Goal: Task Accomplishment & Management: Use online tool/utility

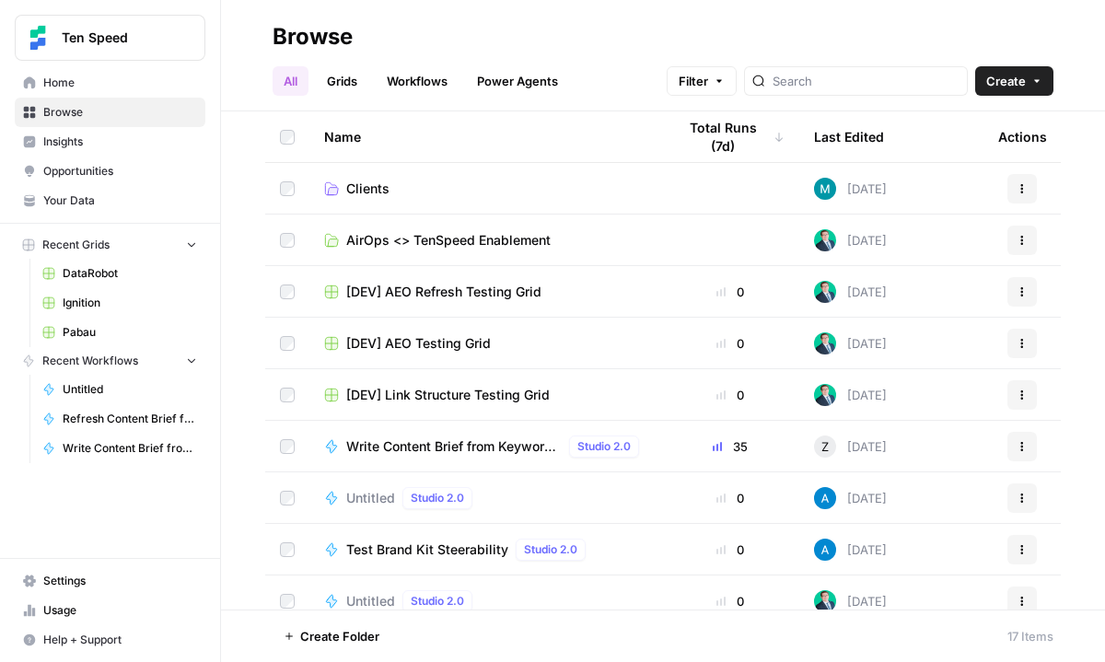
click at [417, 192] on link "Clients" at bounding box center [485, 189] width 322 height 18
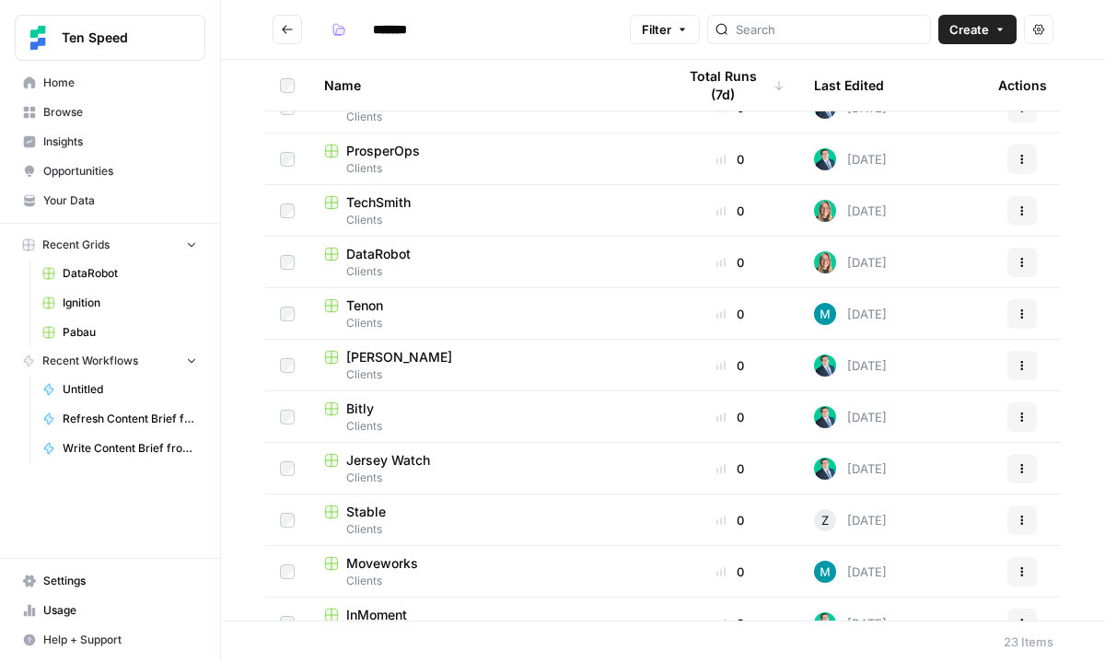
scroll to position [445, 0]
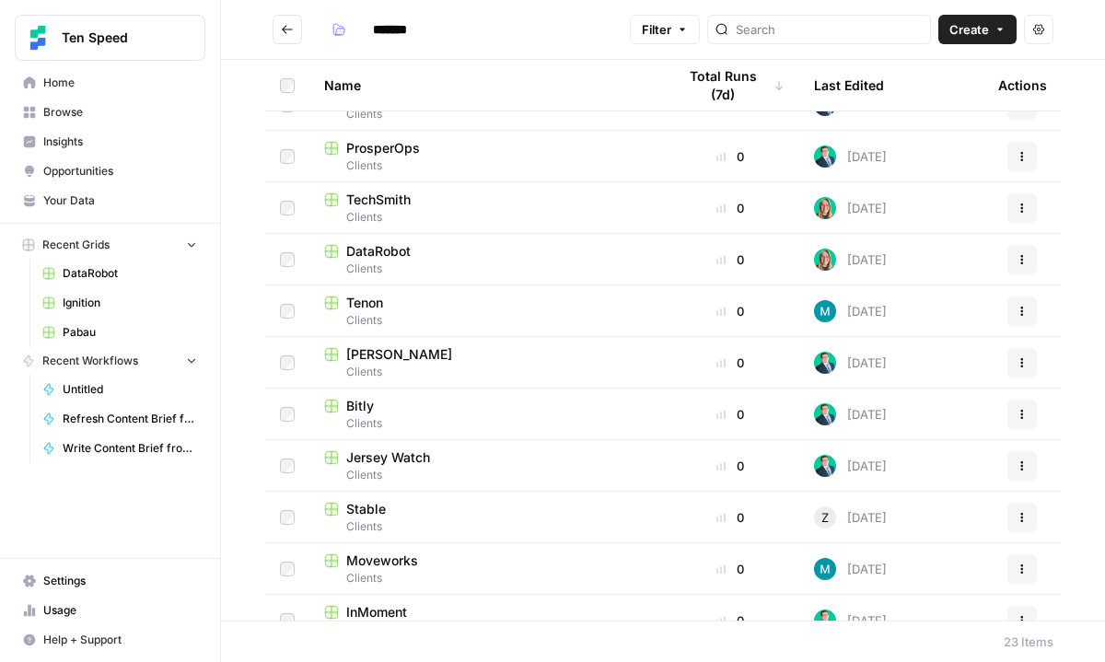
click at [428, 251] on div "DataRobot" at bounding box center [485, 251] width 322 height 18
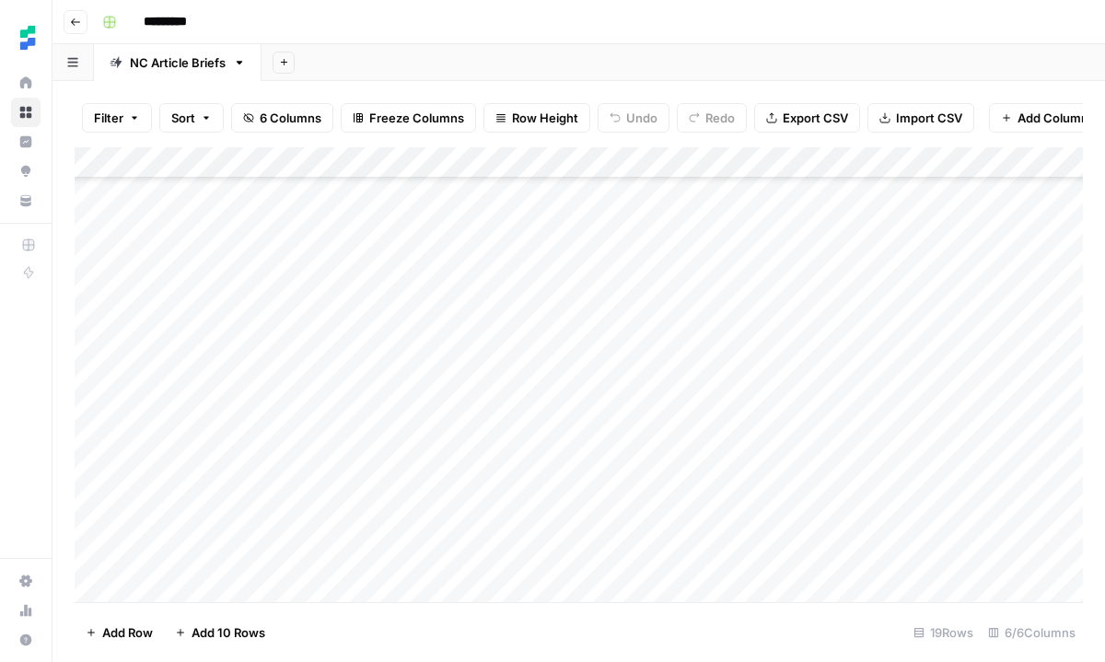
scroll to position [201, 0]
click at [212, 590] on div "Add Column" at bounding box center [579, 374] width 1008 height 455
click at [230, 583] on div "Add Column" at bounding box center [579, 374] width 1008 height 455
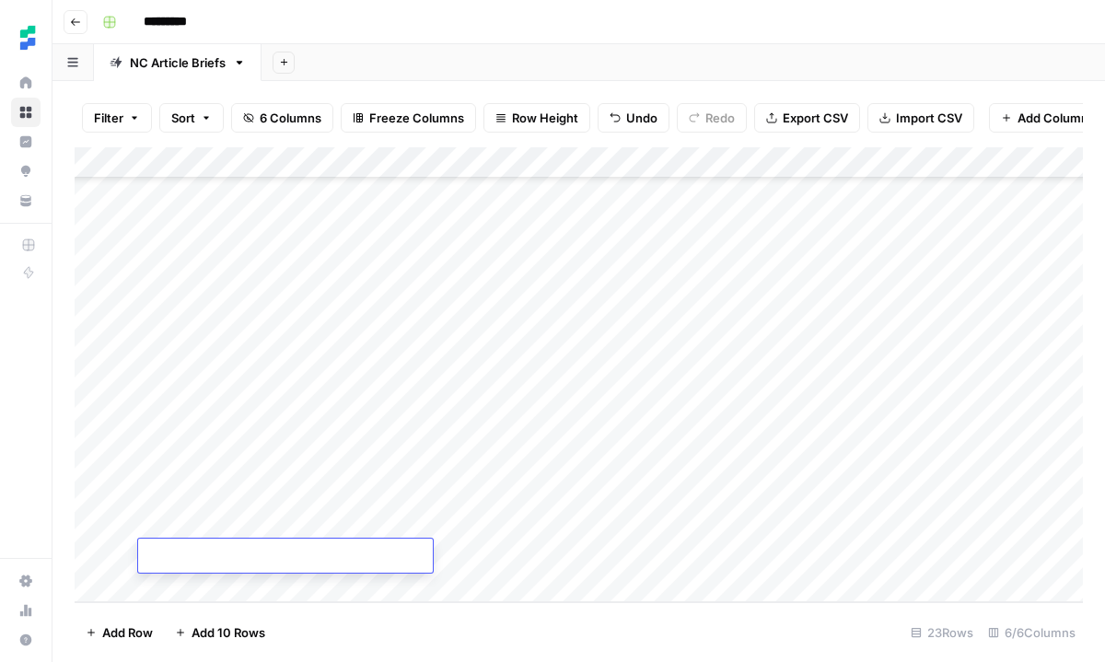
click at [230, 583] on div "Add Column" at bounding box center [579, 374] width 1008 height 455
click at [311, 421] on div "Add Column" at bounding box center [579, 374] width 1008 height 455
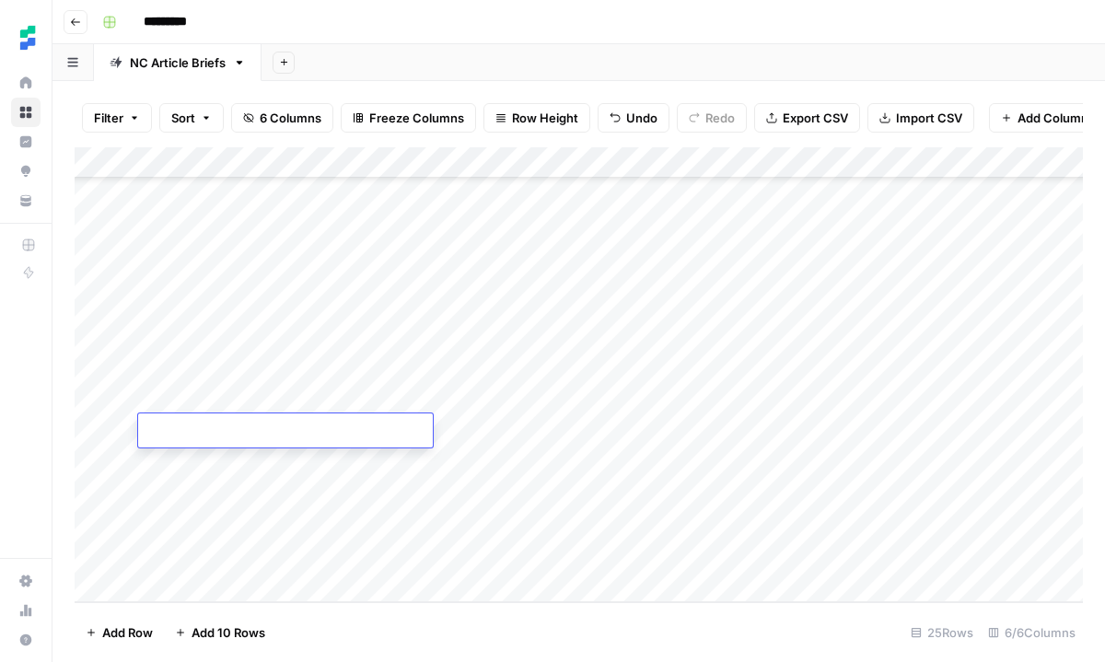
type textarea "**********"
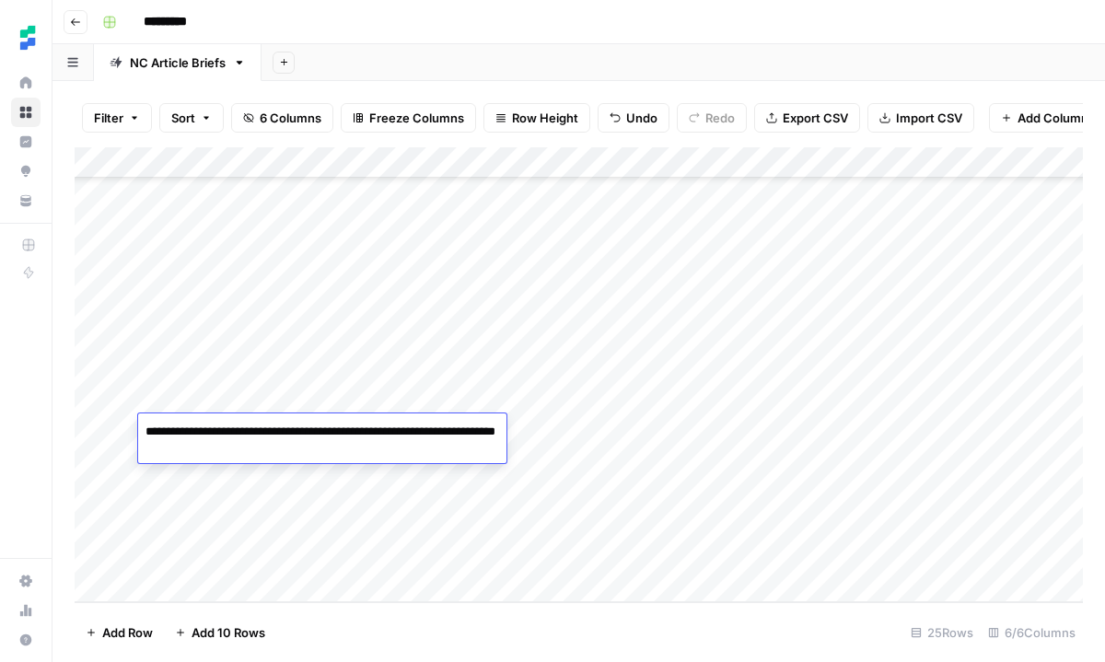
click at [549, 444] on div "Add Column" at bounding box center [579, 374] width 1008 height 455
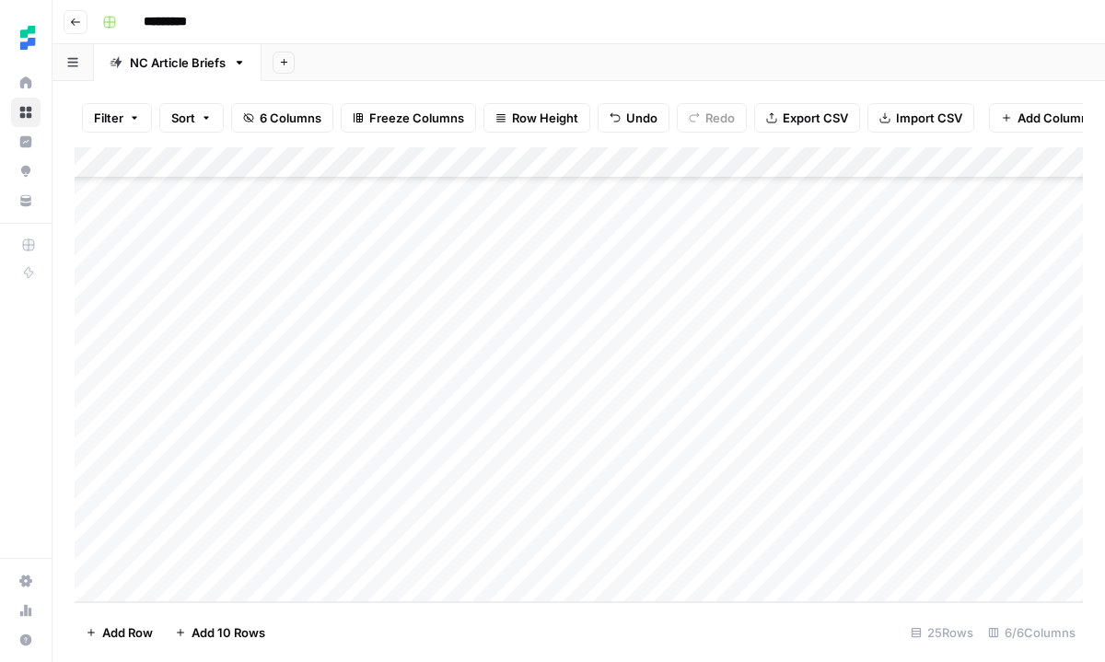
click at [499, 431] on div "Add Column" at bounding box center [579, 374] width 1008 height 455
click at [672, 459] on div "Add Column" at bounding box center [579, 374] width 1008 height 455
click at [658, 432] on div "Add Column" at bounding box center [579, 374] width 1008 height 455
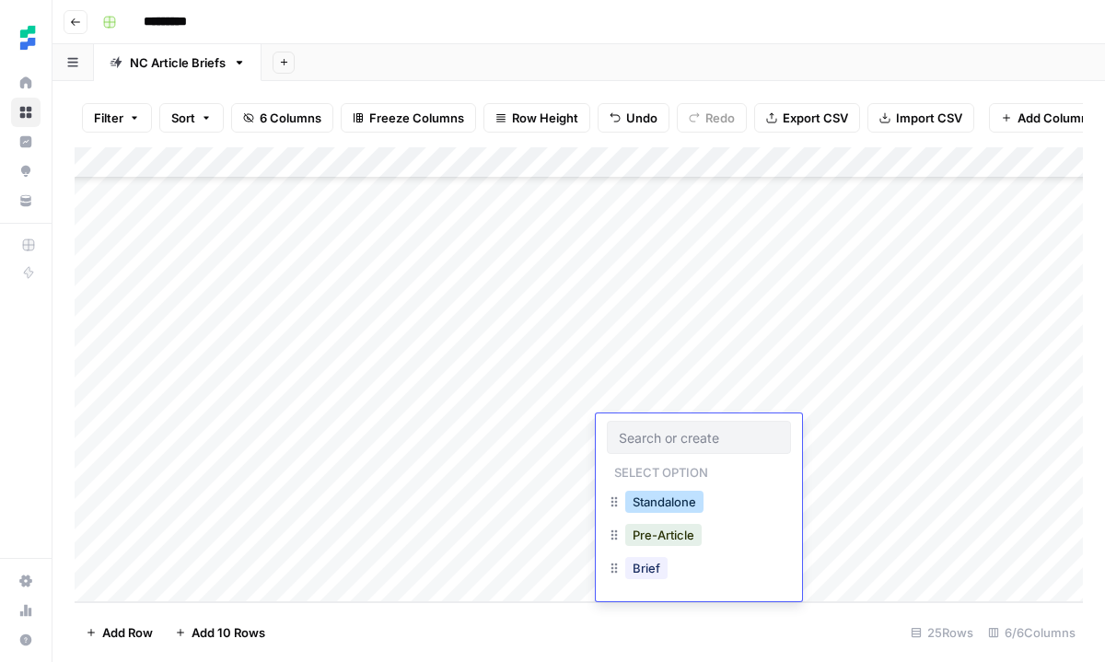
click at [667, 499] on button "Standalone" at bounding box center [664, 502] width 78 height 22
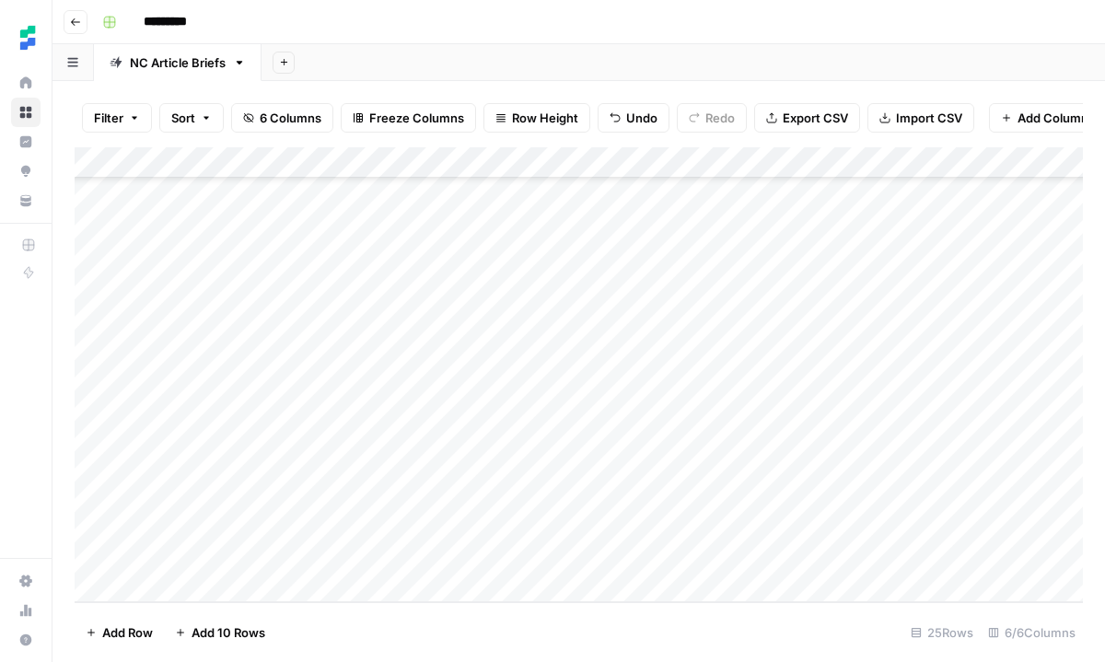
click at [955, 426] on div "Add Column" at bounding box center [579, 374] width 1008 height 455
click at [379, 452] on div "Add Column" at bounding box center [579, 374] width 1008 height 455
click at [282, 459] on div "Add Column" at bounding box center [579, 374] width 1008 height 455
click at [282, 459] on textarea at bounding box center [285, 463] width 295 height 26
type textarea "**********"
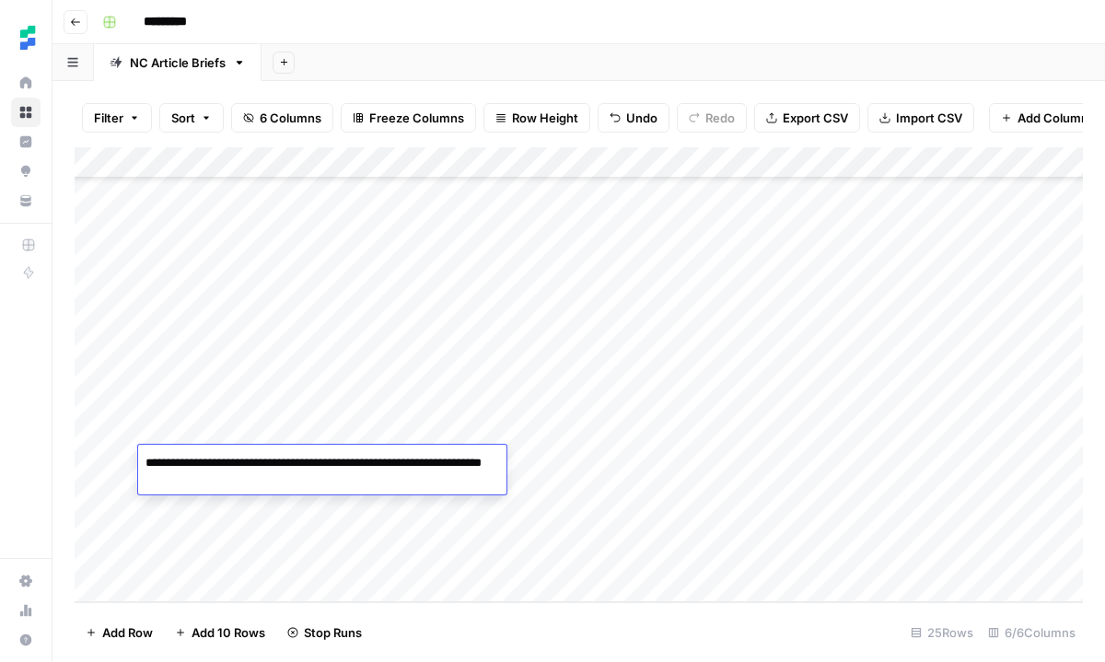
click at [621, 460] on div "Add Column" at bounding box center [579, 374] width 1008 height 455
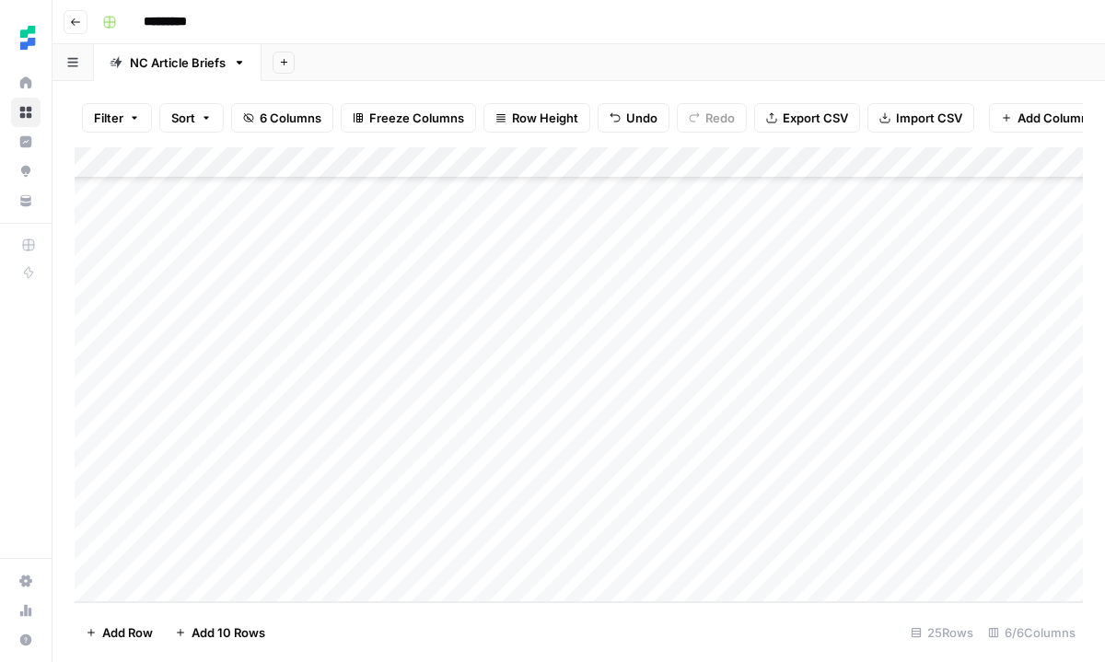
click at [621, 460] on div "Add Column" at bounding box center [579, 374] width 1008 height 455
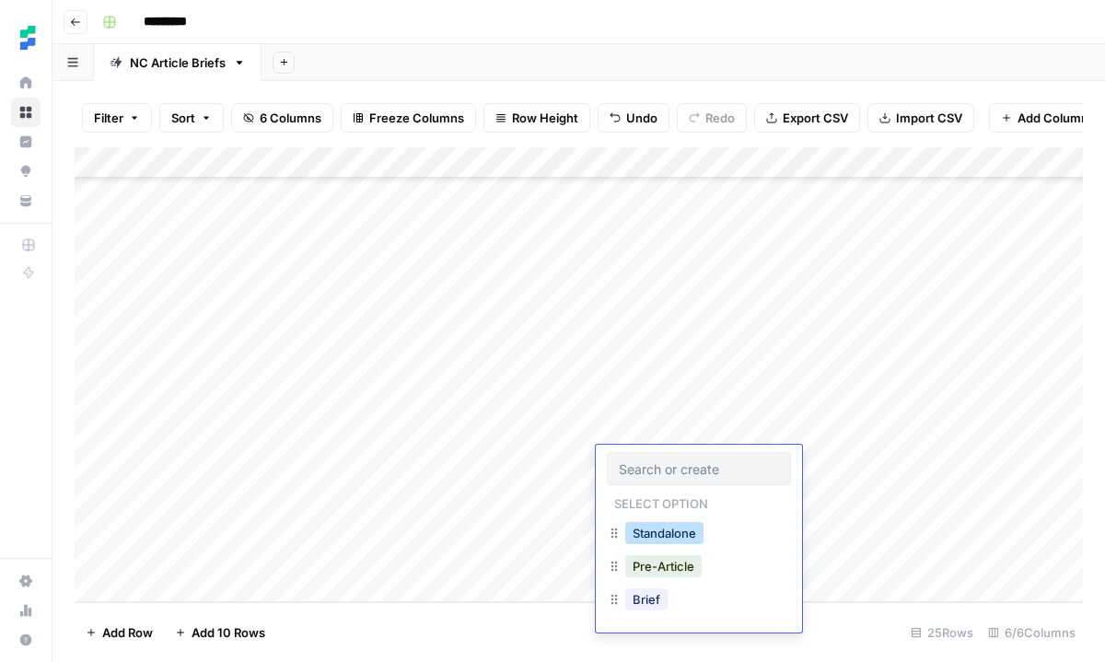
click at [663, 522] on button "Standalone" at bounding box center [664, 533] width 78 height 22
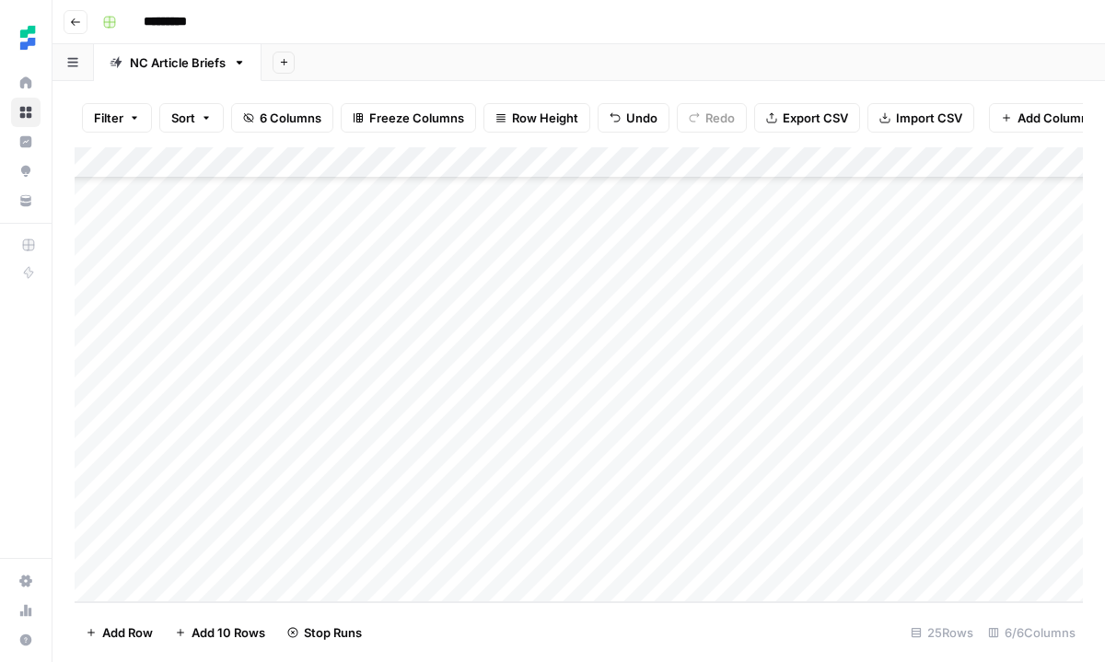
click at [942, 462] on div "Add Column" at bounding box center [579, 374] width 1008 height 455
click at [380, 486] on div "Add Column" at bounding box center [579, 374] width 1008 height 455
click at [294, 493] on div "Add Column" at bounding box center [579, 374] width 1008 height 455
type textarea "**********"
click at [619, 493] on div "Add Column" at bounding box center [579, 374] width 1008 height 455
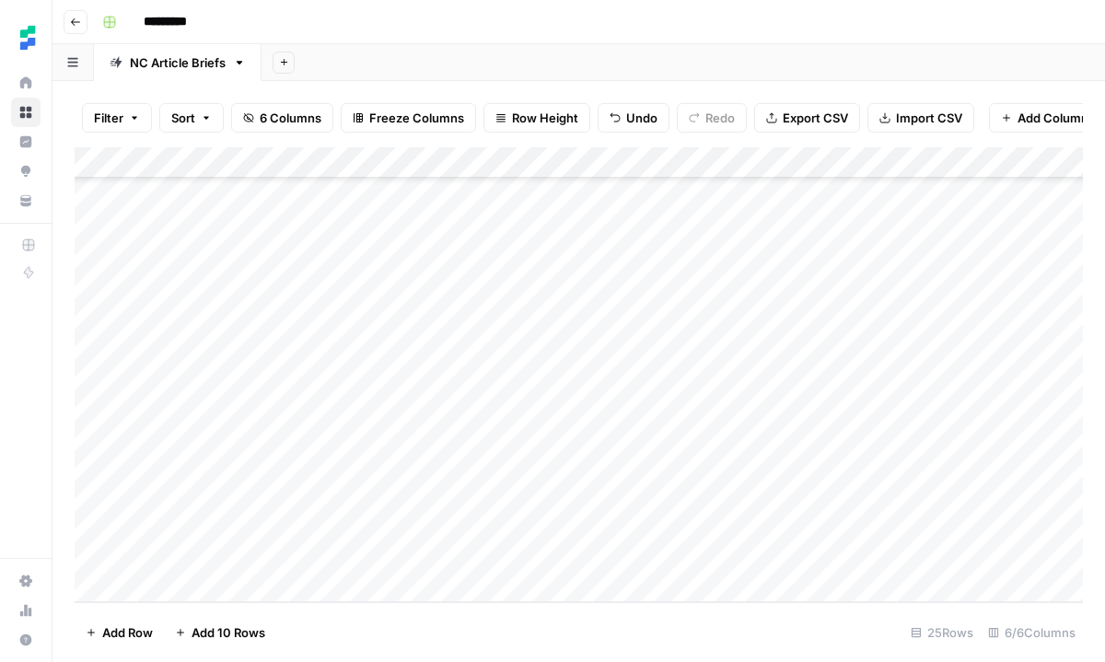
click at [619, 493] on div "Add Column" at bounding box center [579, 374] width 1008 height 455
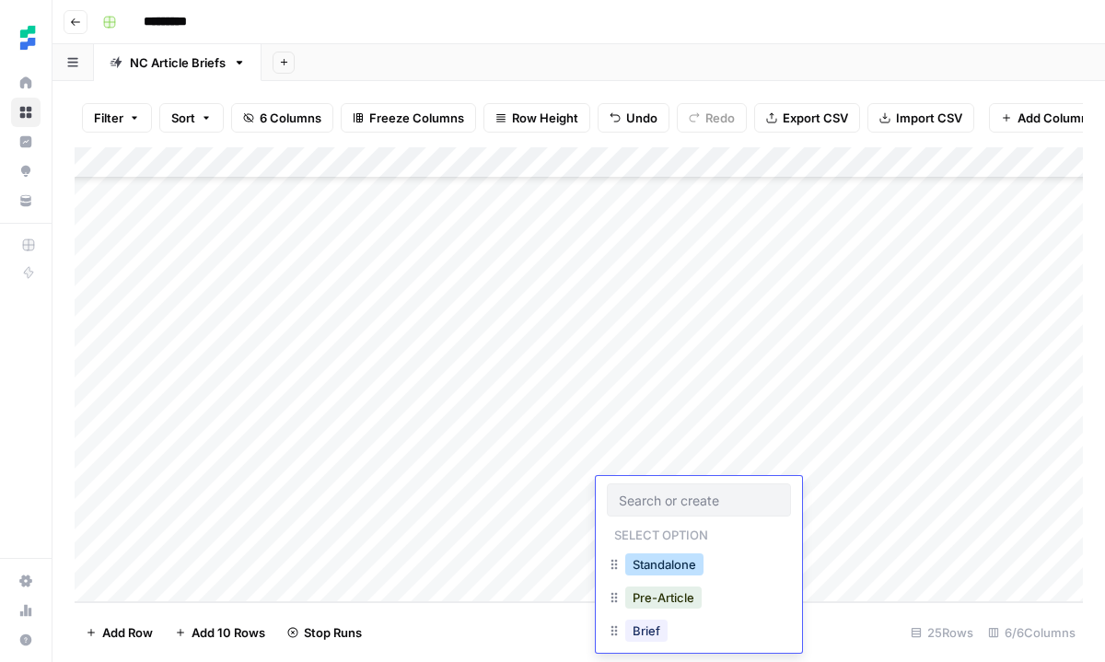
click at [675, 566] on button "Standalone" at bounding box center [664, 564] width 78 height 22
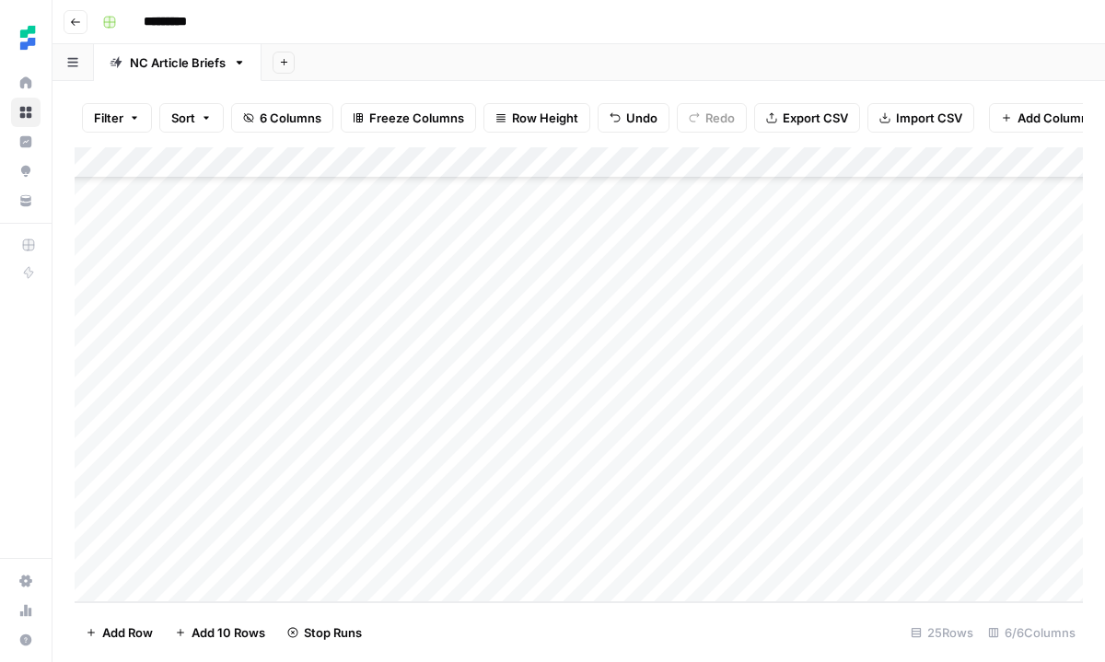
click at [939, 486] on div "Add Column" at bounding box center [579, 374] width 1008 height 455
click at [349, 521] on div "Add Column" at bounding box center [579, 374] width 1008 height 455
click at [316, 526] on div "Add Column" at bounding box center [579, 374] width 1008 height 455
type textarea "**********"
click at [679, 525] on div "Add Column" at bounding box center [579, 374] width 1008 height 455
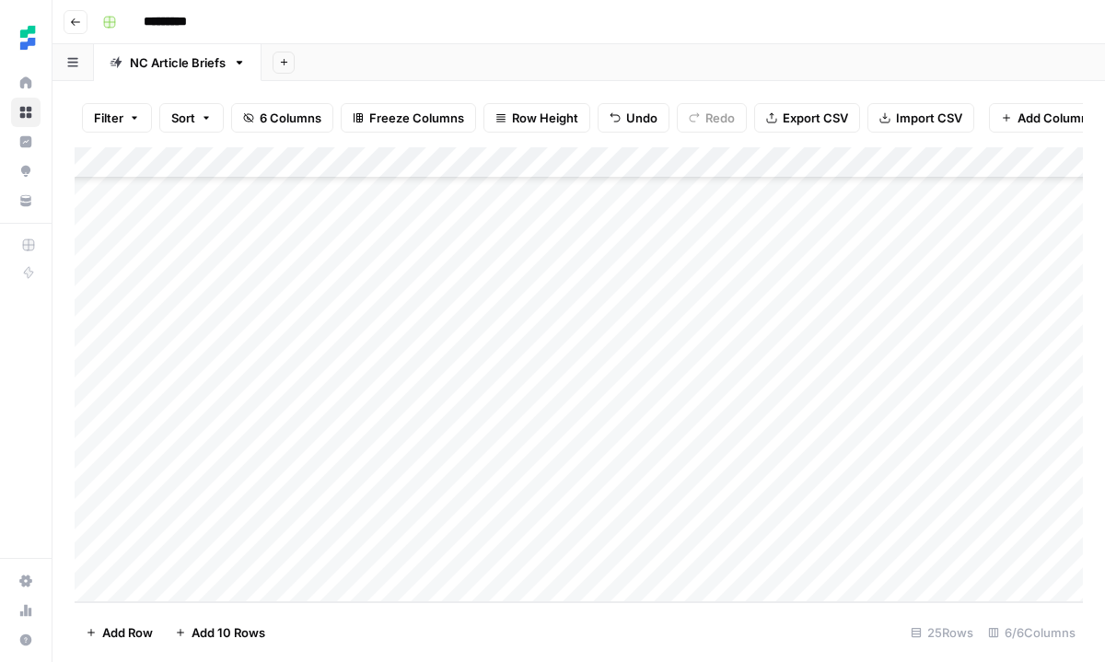
click at [679, 525] on div "Add Column" at bounding box center [579, 374] width 1008 height 455
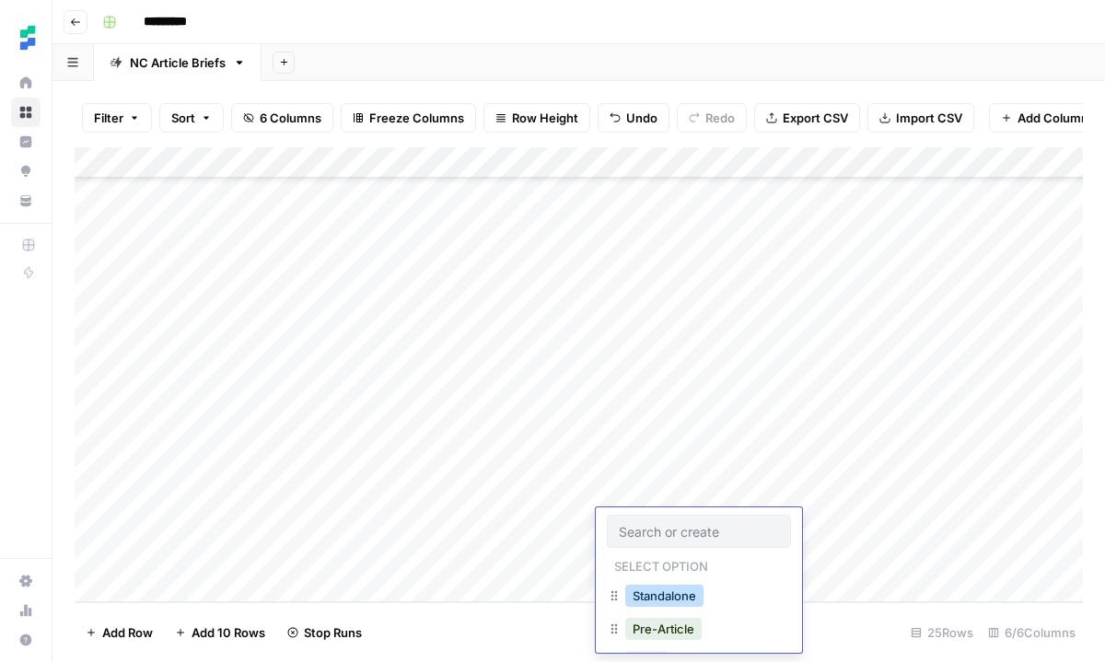
click at [678, 587] on button "Standalone" at bounding box center [664, 596] width 78 height 22
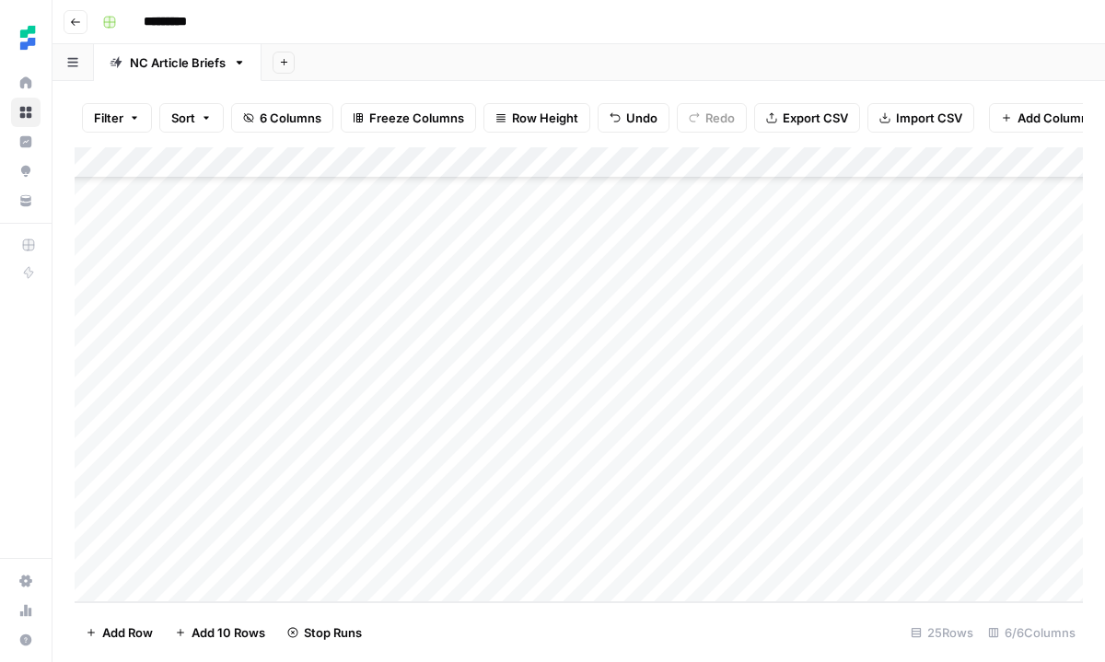
click at [951, 521] on div "Add Column" at bounding box center [579, 374] width 1008 height 455
